Goal: Task Accomplishment & Management: Manage account settings

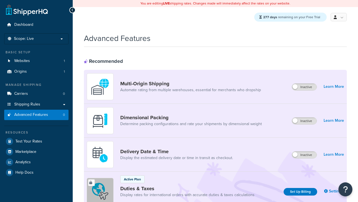
click at [305, 155] on label "Inactive" at bounding box center [304, 154] width 25 height 7
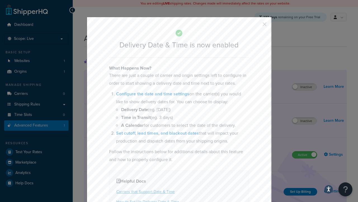
click at [256, 26] on button "button" at bounding box center [256, 25] width 1 height 1
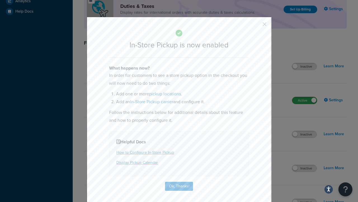
scroll to position [193, 0]
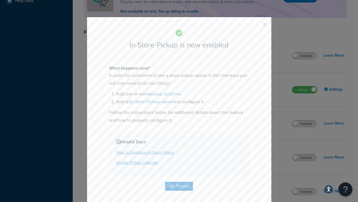
click at [256, 26] on button "button" at bounding box center [256, 25] width 1 height 1
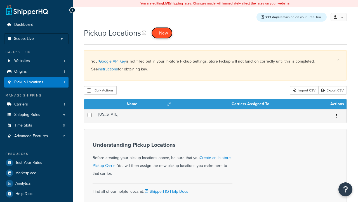
click at [163, 33] on span "+ New" at bounding box center [162, 33] width 12 height 6
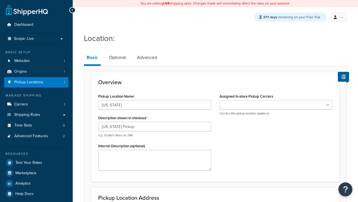
type input "[US_STATE] Pickup"
click at [276, 105] on ul at bounding box center [276, 104] width 113 height 9
type input "[STREET_ADDRESS][PERSON_NAME]"
type input "Suite B"
type input "Irvine"
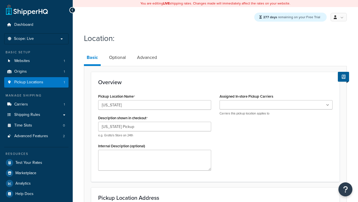
select select "5"
type input "Irvine"
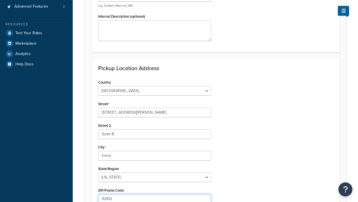
type input "92612"
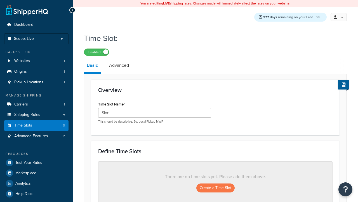
type input "Slot1"
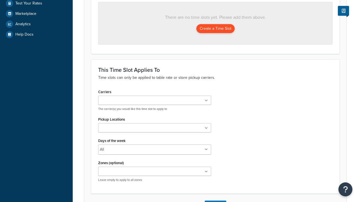
click at [215, 29] on button "Create a Time Slot" at bounding box center [216, 28] width 38 height 9
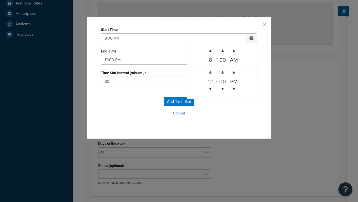
click at [179, 102] on button "Add Time Slot" at bounding box center [179, 101] width 31 height 9
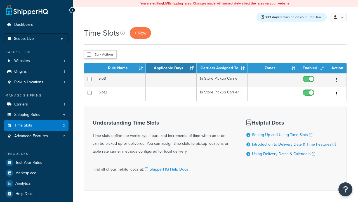
click at [89, 55] on input "checkbox" at bounding box center [89, 54] width 4 height 4
checkbox input "true"
click at [0, 0] on button "Duplicate" at bounding box center [0, 0] width 0 height 0
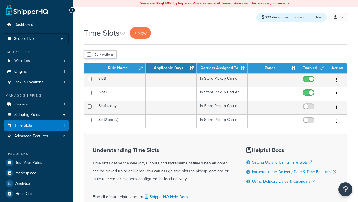
click at [89, 55] on input "checkbox" at bounding box center [89, 54] width 4 height 4
checkbox input "true"
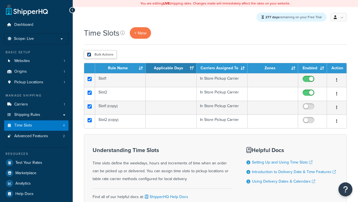
checkbox input "true"
click at [0, 0] on button "Delete" at bounding box center [0, 0] width 0 height 0
